Goal: Task Accomplishment & Management: Use online tool/utility

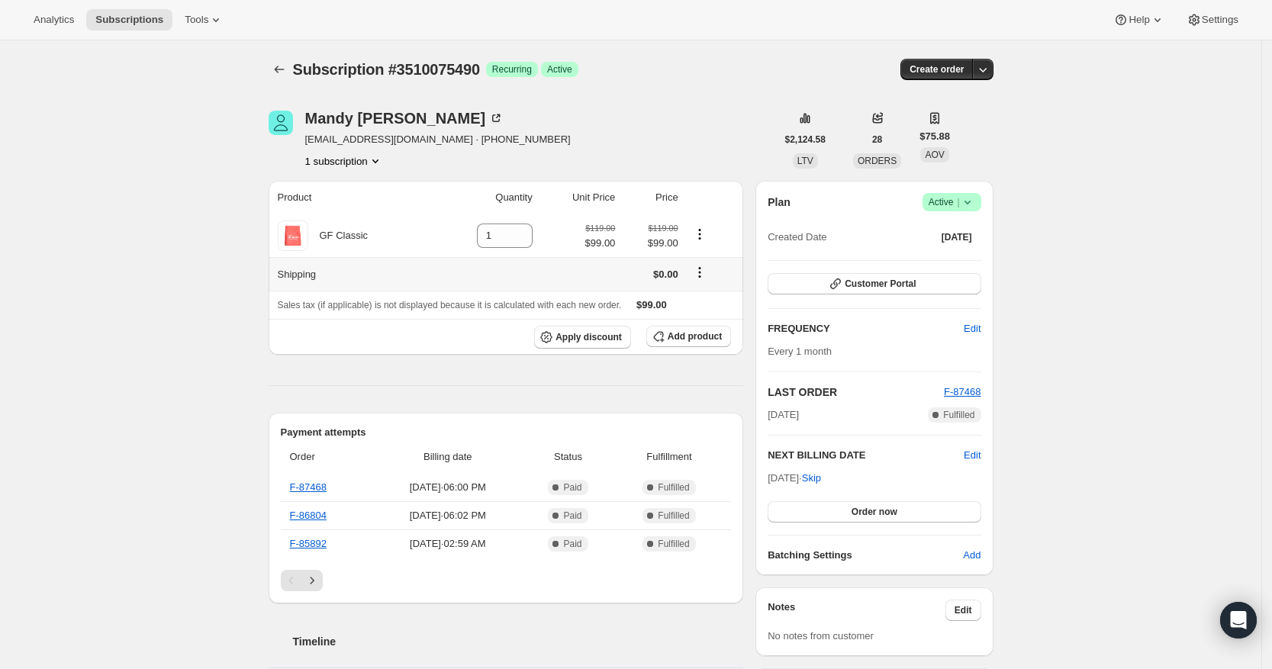
click at [703, 278] on icon "Shipping actions" at bounding box center [699, 272] width 15 height 15
click at [571, 343] on span "Apply discount" at bounding box center [588, 337] width 66 height 12
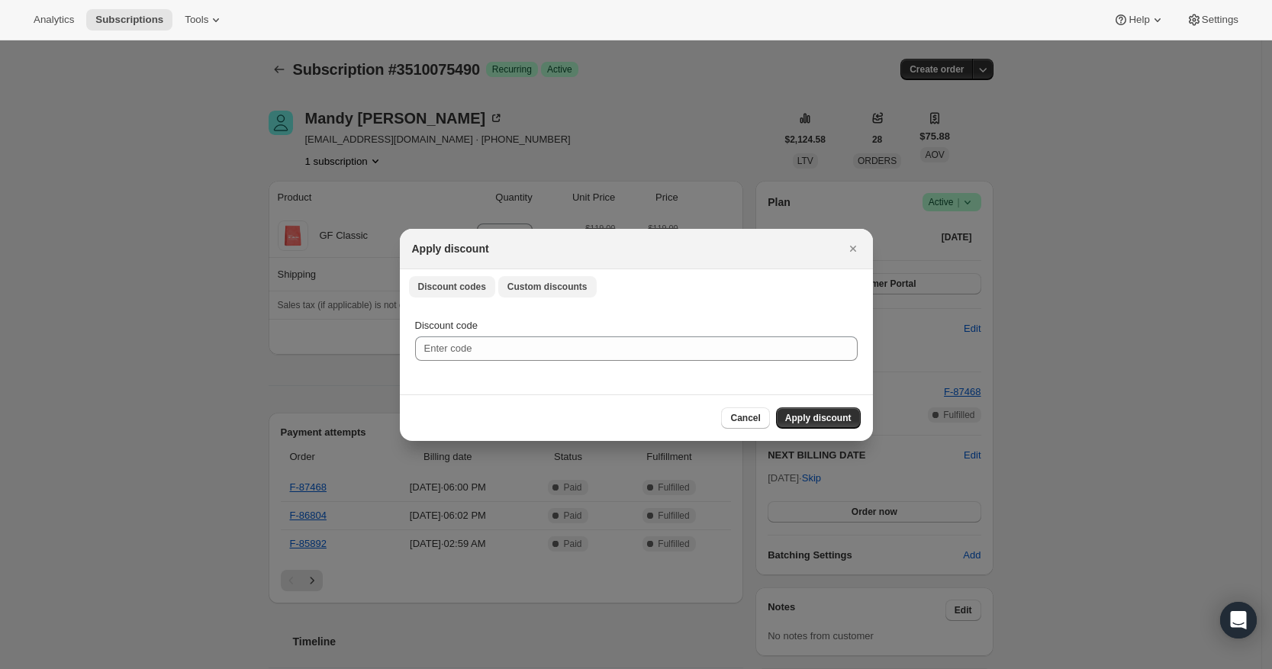
click at [546, 286] on span "Custom discounts" at bounding box center [547, 287] width 80 height 12
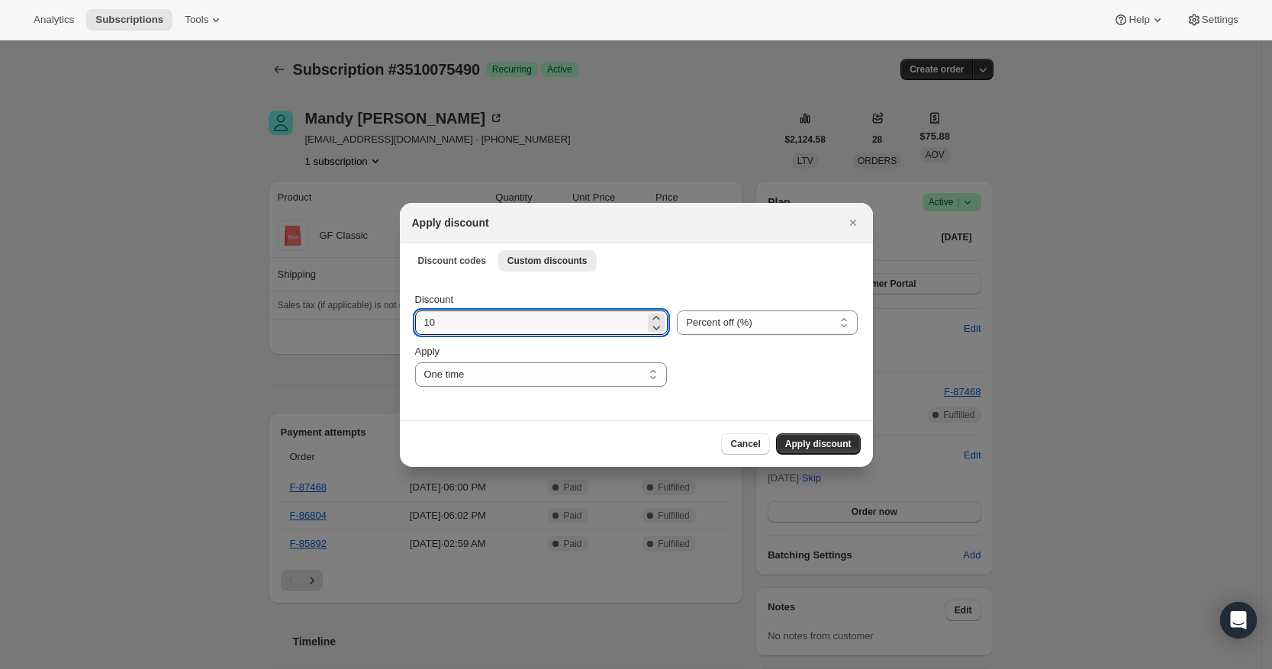
drag, startPoint x: 525, startPoint y: 323, endPoint x: 376, endPoint y: 318, distance: 148.9
type input "20"
drag, startPoint x: 688, startPoint y: 316, endPoint x: 697, endPoint y: 330, distance: 16.5
click at [688, 316] on select "Percent off (%) Amount off ($)" at bounding box center [767, 323] width 180 height 24
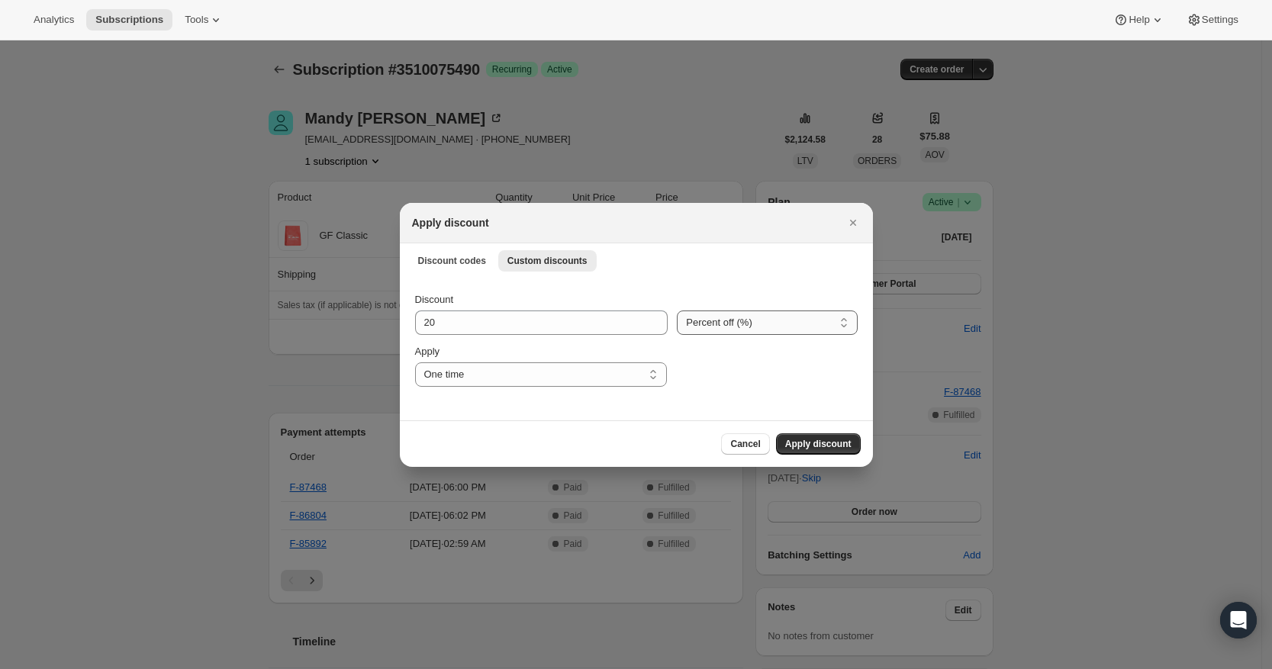
select select "fixed"
click at [679, 311] on select "Percent off (%) Amount off ($)" at bounding box center [767, 323] width 180 height 24
click at [539, 355] on div "Apply" at bounding box center [541, 351] width 252 height 15
click at [538, 369] on select "One time Specify instances... Indefinitely" at bounding box center [541, 374] width 252 height 24
select select "indefinitely"
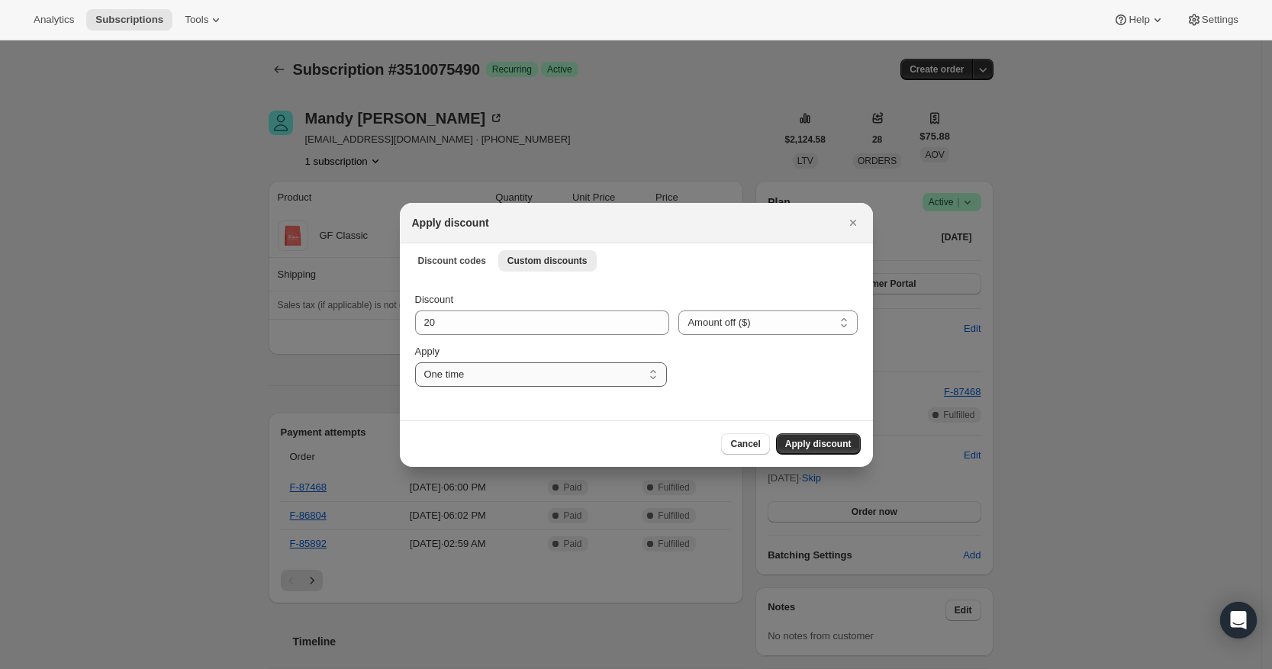
click at [415, 362] on select "One time Specify instances... Indefinitely" at bounding box center [541, 374] width 252 height 24
click at [817, 439] on span "Apply discount" at bounding box center [818, 444] width 66 height 12
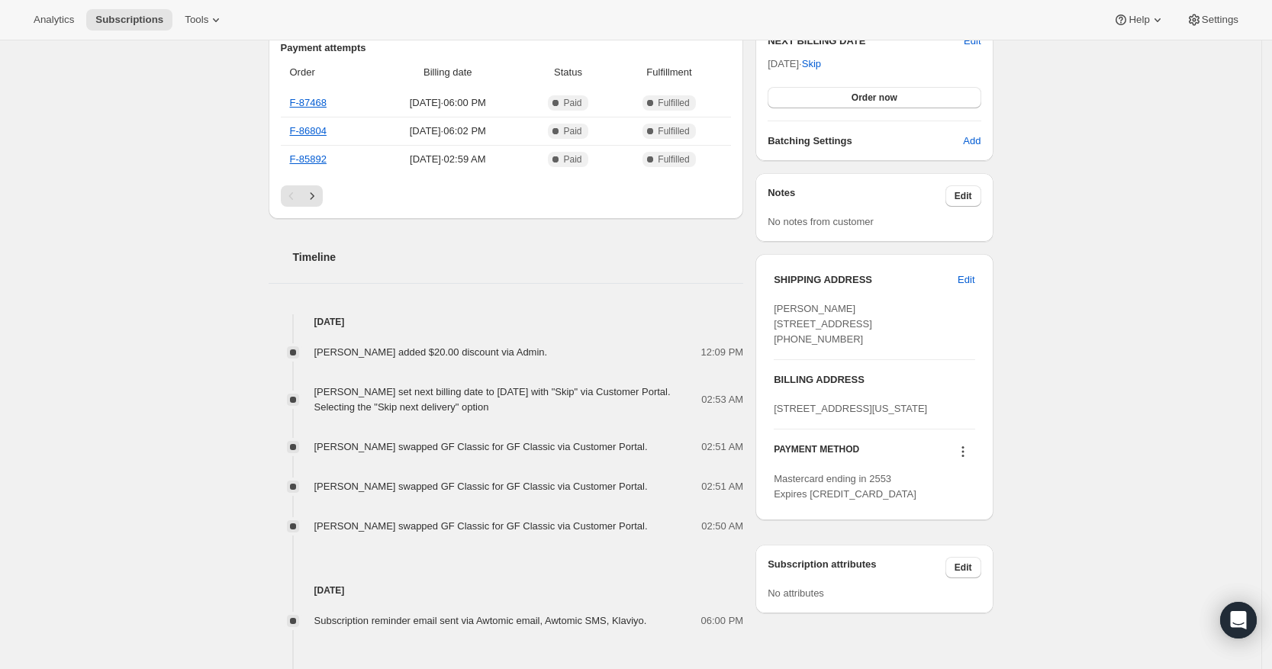
scroll to position [572, 0]
